Goal: Information Seeking & Learning: Learn about a topic

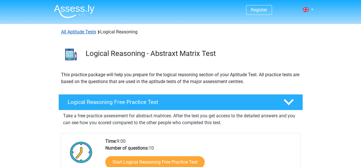
click at [93, 30] on link "All Aptitude Tests" at bounding box center [78, 31] width 35 height 5
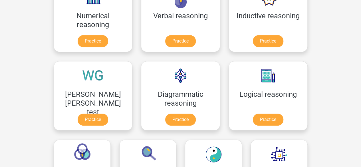
scroll to position [111, 0]
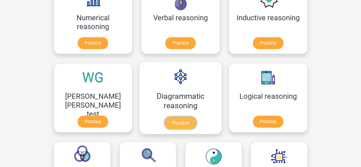
click at [164, 122] on link "Practice" at bounding box center [180, 122] width 32 height 13
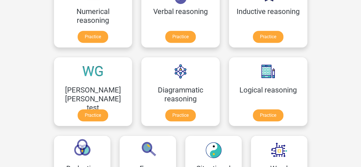
scroll to position [119, 0]
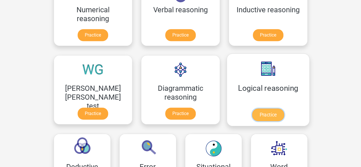
click at [252, 110] on link "Practice" at bounding box center [268, 114] width 32 height 13
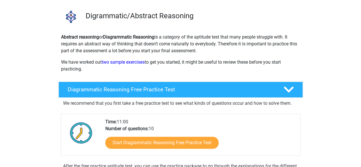
scroll to position [80, 0]
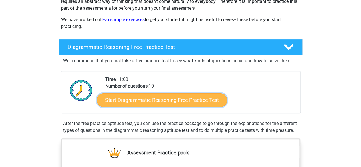
click at [184, 97] on link "Start Diagrammatic Reasoning Free Practice Test" at bounding box center [162, 100] width 130 height 14
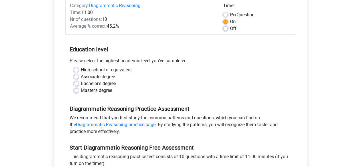
scroll to position [79, 0]
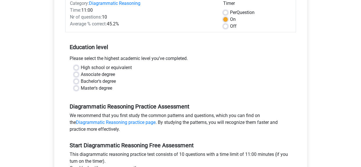
click at [125, 69] on label "High school or equivalent" at bounding box center [106, 67] width 51 height 7
click at [78, 69] on input "High school or equivalent" at bounding box center [76, 67] width 5 height 6
radio input "true"
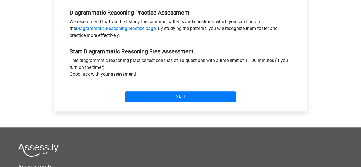
scroll to position [175, 0]
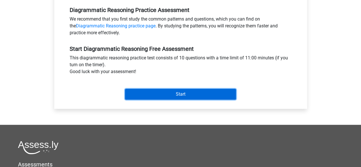
click at [192, 93] on input "Start" at bounding box center [180, 94] width 111 height 11
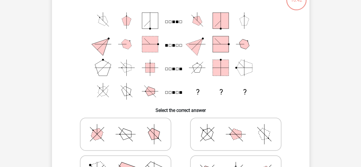
scroll to position [44, 0]
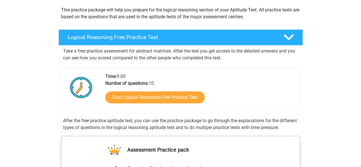
scroll to position [63, 0]
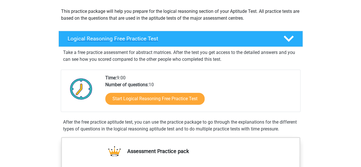
click at [283, 45] on div "Logical Reasoning Free Practice Test" at bounding box center [180, 39] width 244 height 16
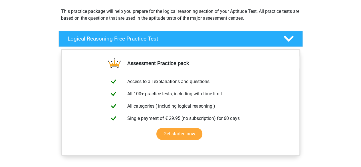
click at [283, 45] on div "Logical Reasoning Free Practice Test" at bounding box center [180, 39] width 244 height 16
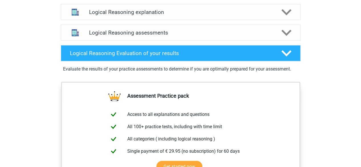
scroll to position [330, 0]
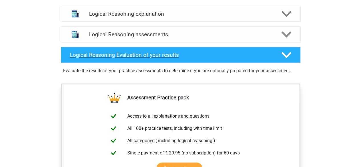
click at [288, 58] on polygon at bounding box center [286, 55] width 10 height 6
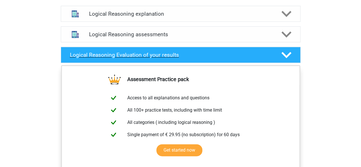
click at [297, 63] on div "Logical Reasoning Evaluation of your results" at bounding box center [181, 55] width 240 height 16
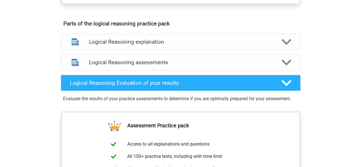
scroll to position [295, 0]
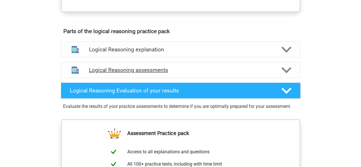
click at [288, 74] on icon at bounding box center [286, 70] width 10 height 10
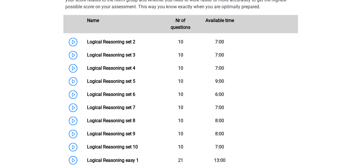
scroll to position [386, 0]
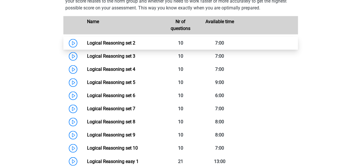
click at [126, 46] on link "Logical Reasoning set 2" at bounding box center [111, 42] width 48 height 5
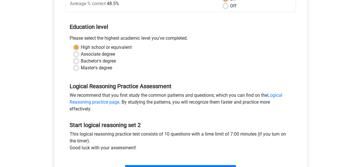
scroll to position [135, 0]
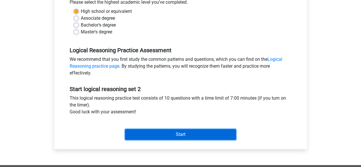
click at [197, 129] on input "Start" at bounding box center [180, 134] width 111 height 11
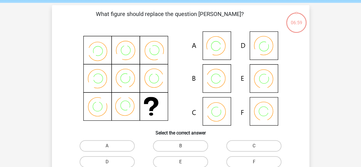
scroll to position [28, 0]
